Goal: Check status: Check status

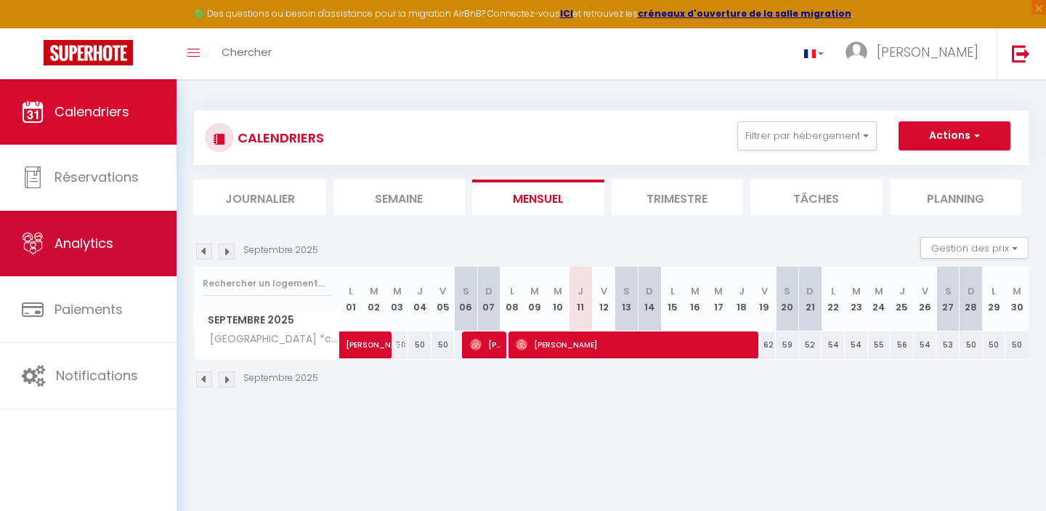
click at [127, 231] on link "Analytics" at bounding box center [88, 243] width 177 height 65
select select "2025"
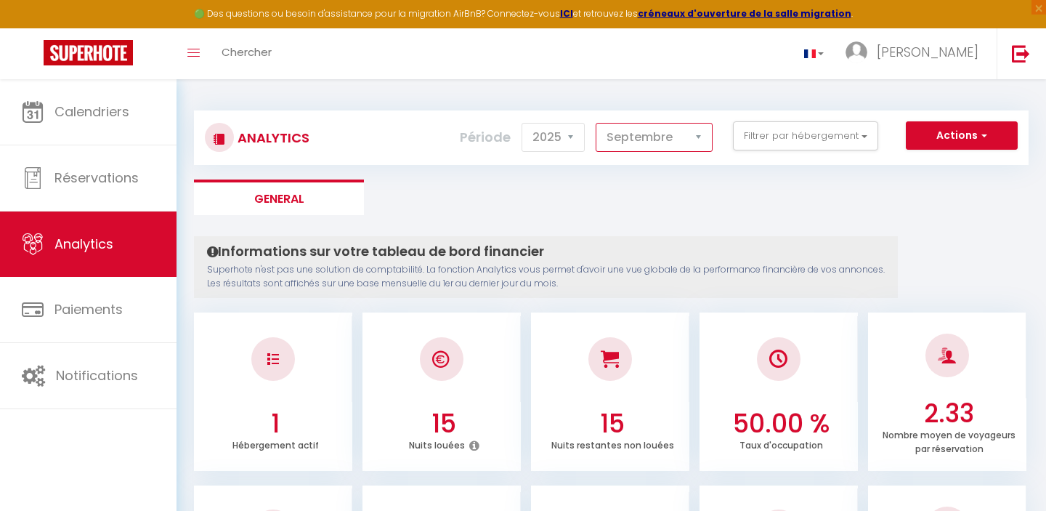
click at [596, 123] on select "[PERSON_NAME] Mars [PERSON_NAME] Juin Juillet Août Septembre Octobre Novembre D…" at bounding box center [654, 137] width 117 height 29
click option "Août" at bounding box center [0, 0] width 0 height 0
click at [596, 123] on select "[PERSON_NAME] Mars [PERSON_NAME] Juin Juillet Août Septembre Octobre Novembre D…" at bounding box center [654, 137] width 117 height 29
click option "Juillet" at bounding box center [0, 0] width 0 height 0
select select "9"
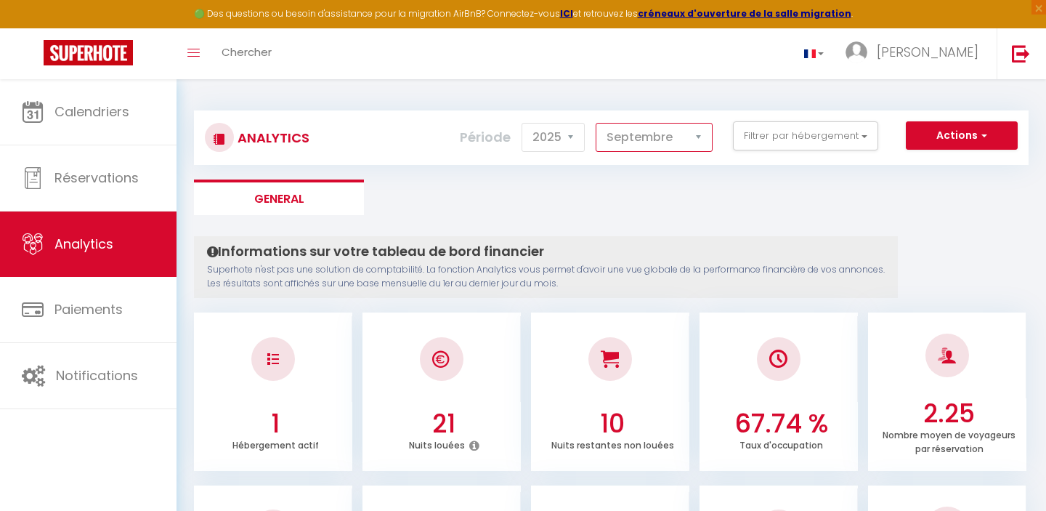
click option "Septembre" at bounding box center [0, 0] width 0 height 0
